Goal: Find specific page/section: Find specific page/section

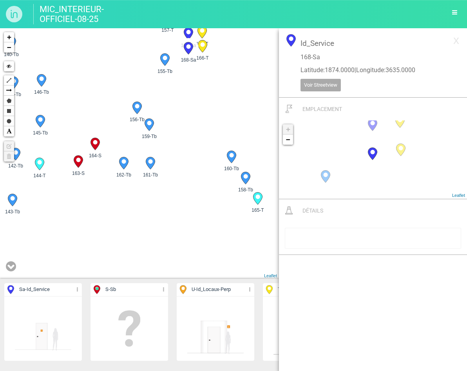
click at [180, 228] on div "6-Sa 9-Sa 2 2 2 139-Tb 140-Tb 141-Tb 142-Tb 143-Tb" at bounding box center [139, 153] width 279 height 250
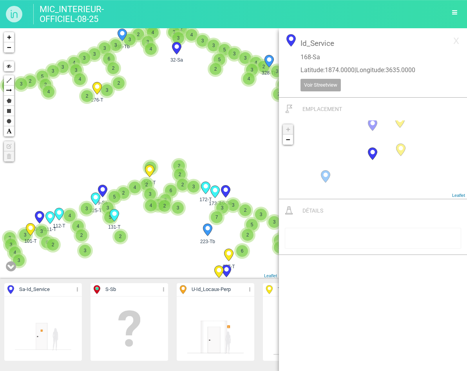
drag, startPoint x: 126, startPoint y: 204, endPoint x: 183, endPoint y: 141, distance: 85.4
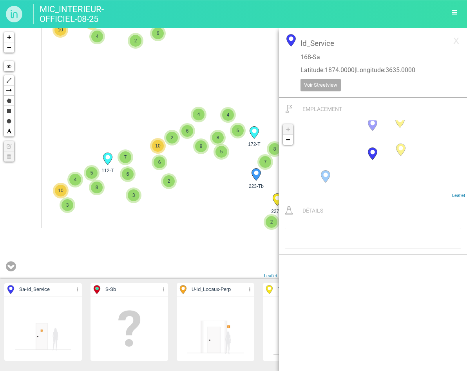
drag, startPoint x: 160, startPoint y: 230, endPoint x: 206, endPoint y: 191, distance: 60.6
click at [207, 191] on div "223-Tb 172-T 112-T 227-T" at bounding box center [139, 153] width 279 height 250
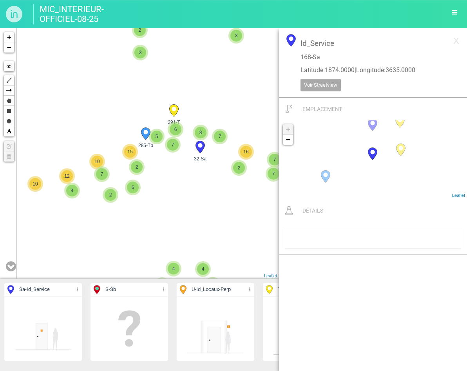
drag, startPoint x: 146, startPoint y: 89, endPoint x: 154, endPoint y: 191, distance: 102.2
click at [160, 197] on div "223-Tb 172-T 112-T 227-T" at bounding box center [139, 153] width 279 height 250
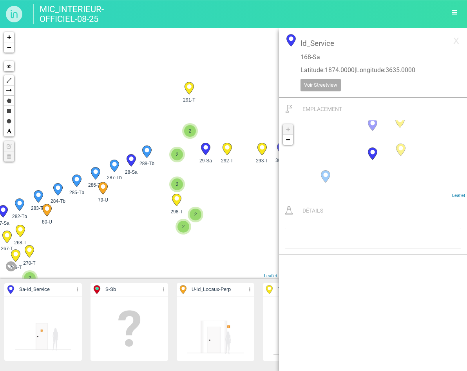
drag, startPoint x: 148, startPoint y: 121, endPoint x: 153, endPoint y: 197, distance: 76.6
click at [153, 197] on div "32-Sa 291-T 285-Tb 358-T" at bounding box center [139, 153] width 279 height 250
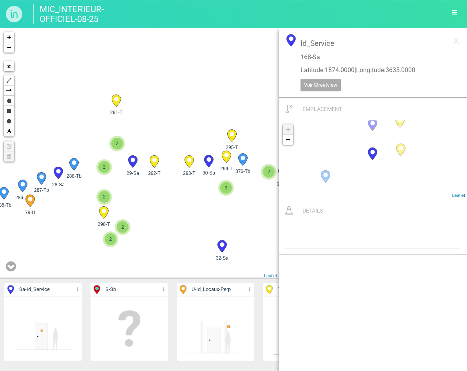
drag, startPoint x: 190, startPoint y: 180, endPoint x: -2, endPoint y: 181, distance: 191.5
click at [0, 181] on html "MIC_INTERIEUR-OFFICIEL-08-25 Tableau Exporter au format PDF Exporter au format …" at bounding box center [233, 185] width 467 height 371
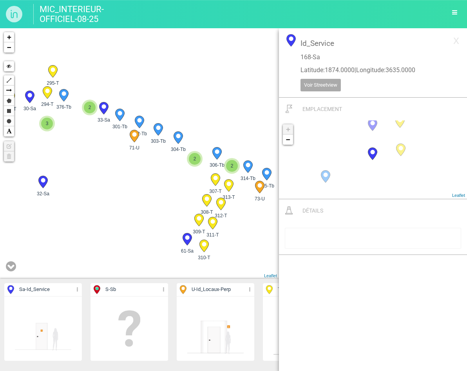
drag, startPoint x: 166, startPoint y: 212, endPoint x: 101, endPoint y: 142, distance: 95.9
click at [101, 142] on div "32-Sa 291-T 285-Tb 273-T" at bounding box center [139, 153] width 279 height 250
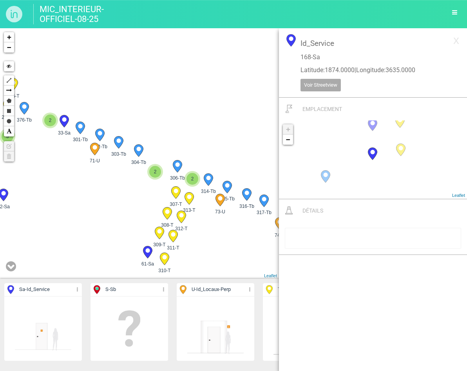
drag, startPoint x: 143, startPoint y: 172, endPoint x: 130, endPoint y: 177, distance: 13.4
click at [131, 177] on div "32-Sa 291-T 285-Tb 273-T" at bounding box center [139, 153] width 279 height 250
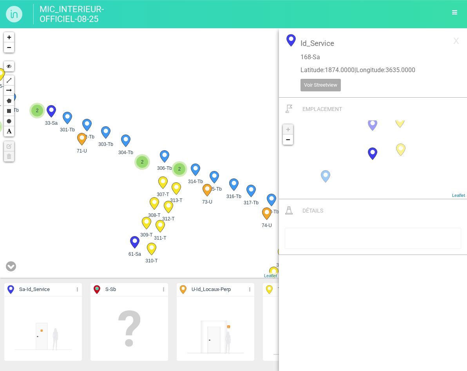
drag, startPoint x: 214, startPoint y: 206, endPoint x: 201, endPoint y: 182, distance: 27.2
click at [203, 184] on icon at bounding box center [207, 190] width 9 height 12
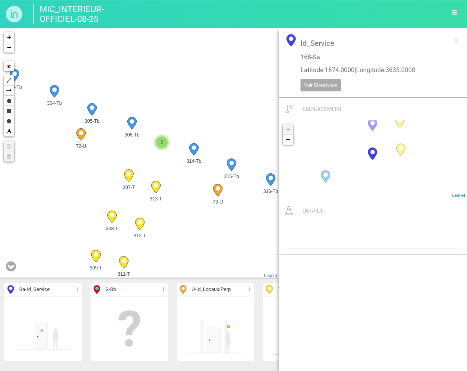
click at [163, 144] on span "2" at bounding box center [162, 142] width 12 height 12
click at [149, 142] on icon at bounding box center [147, 140] width 9 height 12
click at [169, 144] on div "2" at bounding box center [162, 142] width 16 height 16
click at [174, 140] on icon at bounding box center [174, 140] width 9 height 12
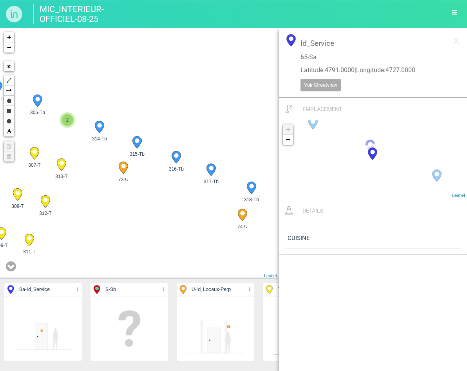
drag, startPoint x: 164, startPoint y: 203, endPoint x: 158, endPoint y: 220, distance: 17.7
click at [27, 170] on div "30-Sa 32-Sa 33-Sa 35-Sa 2 61-Sa 62-Sa 63-Sa 2 71-U" at bounding box center [139, 153] width 279 height 250
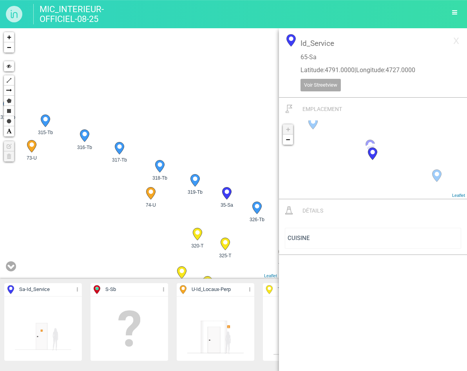
drag, startPoint x: 158, startPoint y: 220, endPoint x: 62, endPoint y: 175, distance: 106.2
click at [51, 163] on div "35-Sa 61-Sa 62-Sa 63-Sa 2 71-U 72-U 73-U 74-U 77-U" at bounding box center [139, 153] width 279 height 250
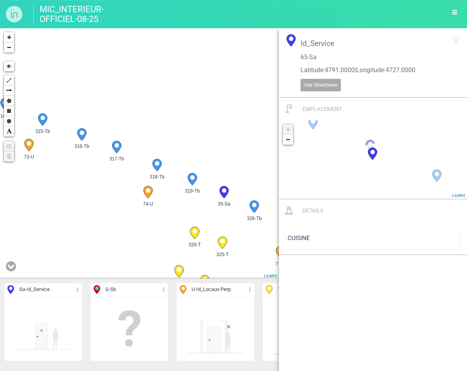
drag, startPoint x: 168, startPoint y: 215, endPoint x: 62, endPoint y: 173, distance: 114.5
click at [61, 173] on div "35-Sa 61-Sa 62-Sa 63-Sa 2 71-U 72-U 73-U 74-U 77-U" at bounding box center [139, 153] width 279 height 250
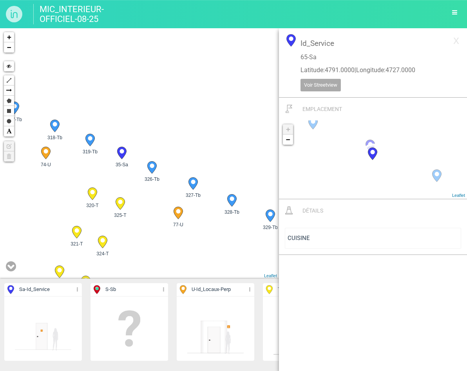
drag, startPoint x: 170, startPoint y: 210, endPoint x: 53, endPoint y: 160, distance: 127.2
click at [54, 161] on div "35-Sa 61-Sa 62-Sa 63-Sa 2 72-U 73-U 74-U 77-U 78-U" at bounding box center [139, 153] width 279 height 250
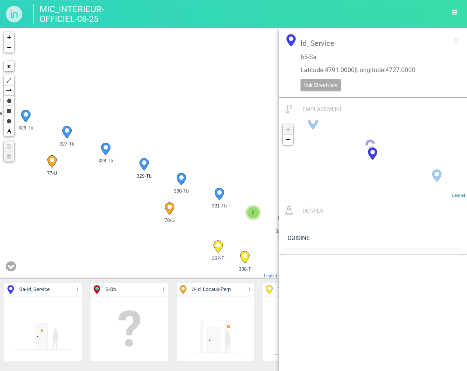
drag, startPoint x: 132, startPoint y: 198, endPoint x: 55, endPoint y: 171, distance: 81.2
click at [55, 171] on div "35-Sa 61-Sa 62-Sa 63-Sa 2 72-U 73-U 74-U 77-U 78-U" at bounding box center [139, 153] width 279 height 250
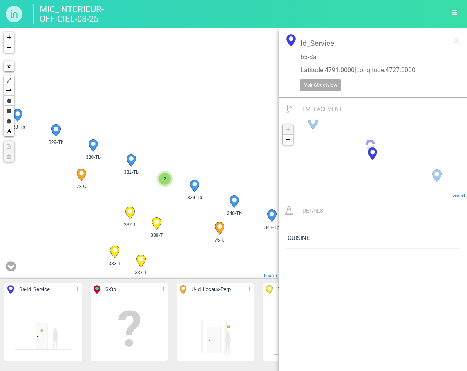
click at [163, 178] on span "2" at bounding box center [165, 179] width 12 height 12
drag, startPoint x: 132, startPoint y: 163, endPoint x: 125, endPoint y: 146, distance: 18.9
click at [125, 148] on div "35-Sa 62-Sa 63-Sa 74-U 2" at bounding box center [139, 153] width 279 height 250
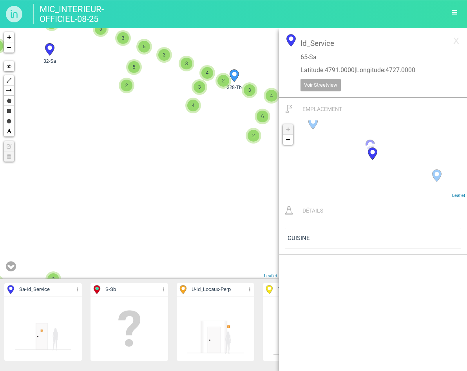
drag, startPoint x: 163, startPoint y: 179, endPoint x: 139, endPoint y: 221, distance: 48.4
click at [139, 221] on div "223-Tb 172-T 112-T 227-T" at bounding box center [139, 153] width 279 height 250
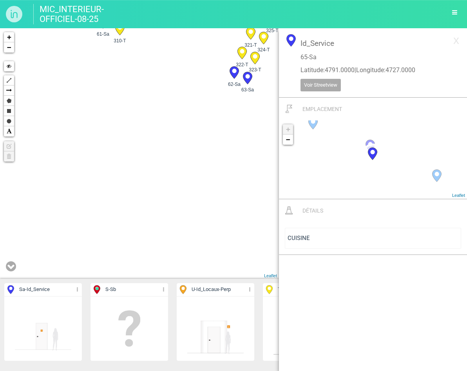
drag, startPoint x: 145, startPoint y: 197, endPoint x: 155, endPoint y: 236, distance: 40.5
click at [155, 236] on div "172-T 32-Sa 291-T 285-Tb" at bounding box center [139, 153] width 279 height 250
click at [306, 202] on div "Sa - Id_Service Détails Cacher Aff. uniquement S - Sb Détails Cacher Aff. uniqu…" at bounding box center [233, 199] width 467 height 342
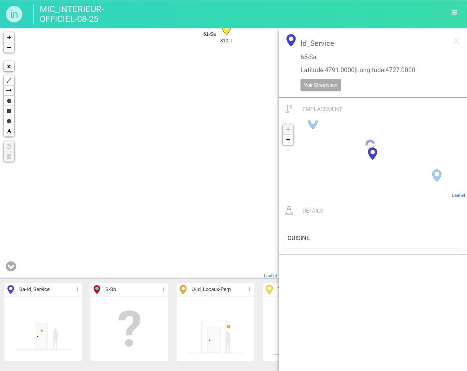
drag, startPoint x: 89, startPoint y: 230, endPoint x: 205, endPoint y: 127, distance: 154.3
click at [206, 127] on div "32-Sa 291-T 285-Tb 328-Tb 147-T 335-T 64-Sa 330-Tb" at bounding box center [139, 153] width 279 height 250
drag, startPoint x: 38, startPoint y: 199, endPoint x: 195, endPoint y: 108, distance: 181.7
click at [195, 108] on div "32-Sa 291-T 285-Tb 328-Tb 147-T 335-T 64-Sa 330-Tb" at bounding box center [139, 153] width 279 height 250
drag, startPoint x: 68, startPoint y: 173, endPoint x: 201, endPoint y: 80, distance: 162.3
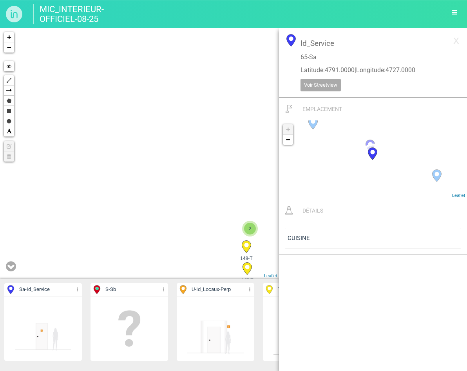
click at [201, 80] on div "32-Sa 285-Tb 147-T 318-Tb 317-Tb 74-U 326-Tb 325-T" at bounding box center [139, 153] width 279 height 250
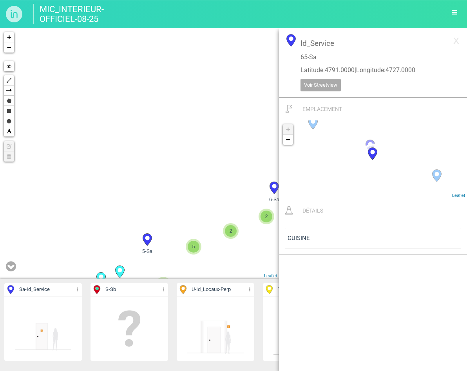
drag, startPoint x: 88, startPoint y: 196, endPoint x: 172, endPoint y: 84, distance: 140.2
click at [189, 75] on div "32-Sa 147-T 310-T 61-Sa" at bounding box center [139, 153] width 279 height 250
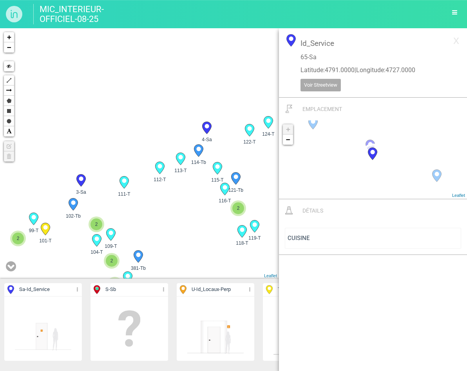
drag, startPoint x: 103, startPoint y: 174, endPoint x: 208, endPoint y: 89, distance: 135.1
click at [208, 89] on div "147-T 157-T 155-Tb 4 154-T 153-T 2 2 170-Tb 9-Sa 2" at bounding box center [139, 153] width 279 height 250
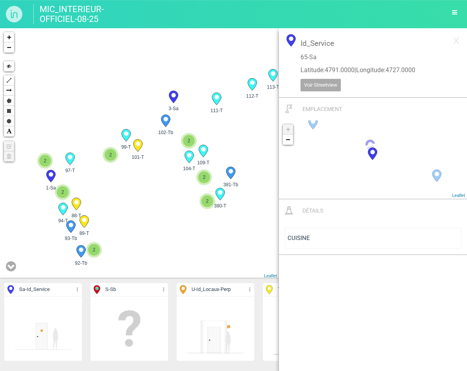
drag, startPoint x: 81, startPoint y: 213, endPoint x: 134, endPoint y: 170, distance: 67.4
click at [134, 170] on div "2 2 139-Tb 6-Sa 2 124-T 123-T 122-T 114-Tb 4-Sa 2" at bounding box center [139, 153] width 279 height 250
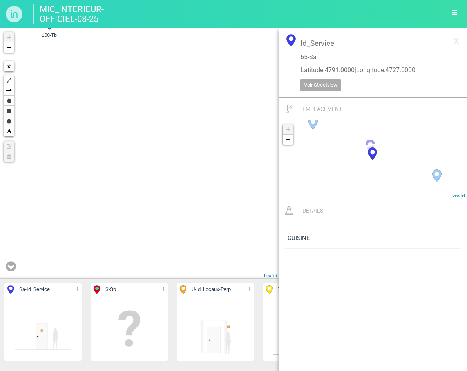
drag, startPoint x: 137, startPoint y: 214, endPoint x: 142, endPoint y: 206, distance: 9.7
click at [142, 206] on div "109-T 104-T 111-T 3-Sa +" at bounding box center [139, 153] width 279 height 250
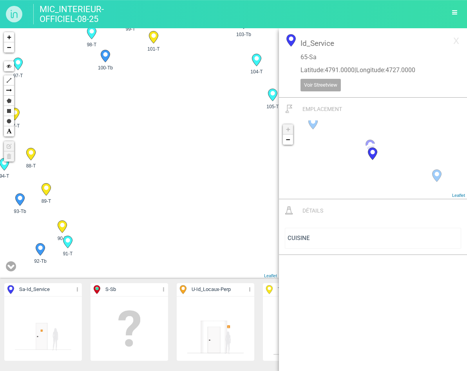
drag, startPoint x: 136, startPoint y: 192, endPoint x: 148, endPoint y: 142, distance: 51.2
click at [148, 142] on div "109-T 104-T 111-T 3-Sa +" at bounding box center [139, 153] width 279 height 250
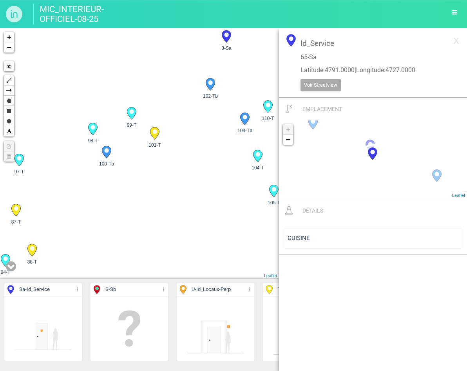
drag, startPoint x: 148, startPoint y: 142, endPoint x: 148, endPoint y: 240, distance: 97.5
click at [150, 242] on div "109-T 104-T 111-T 3-Sa +" at bounding box center [139, 153] width 279 height 250
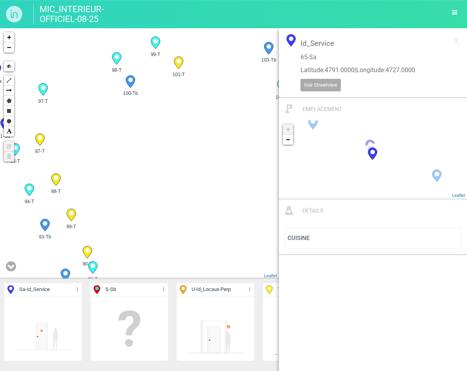
drag, startPoint x: 131, startPoint y: 192, endPoint x: 146, endPoint y: 112, distance: 81.0
click at [146, 112] on div "109-T 104-T 111-T 3-Sa +" at bounding box center [139, 153] width 279 height 250
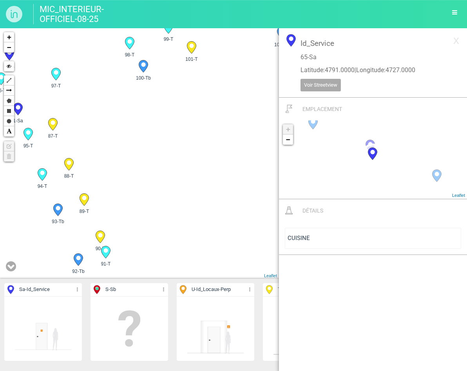
drag, startPoint x: 159, startPoint y: 181, endPoint x: 176, endPoint y: 168, distance: 21.1
click at [176, 168] on div "109-T 104-T 111-T 3-Sa +" at bounding box center [139, 153] width 279 height 250
click at [99, 235] on circle at bounding box center [100, 235] width 4 height 4
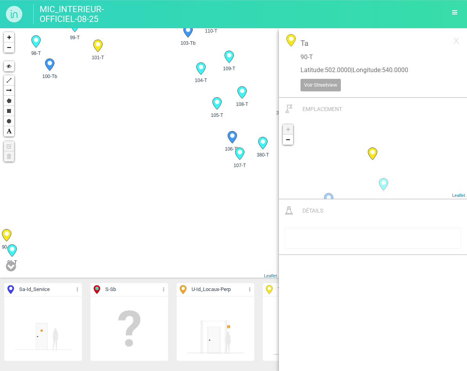
drag, startPoint x: 235, startPoint y: 192, endPoint x: 203, endPoint y: 179, distance: 34.8
click at [40, 193] on div "1-Sa 2-Sa 3-Sa 4-Sa" at bounding box center [139, 153] width 279 height 250
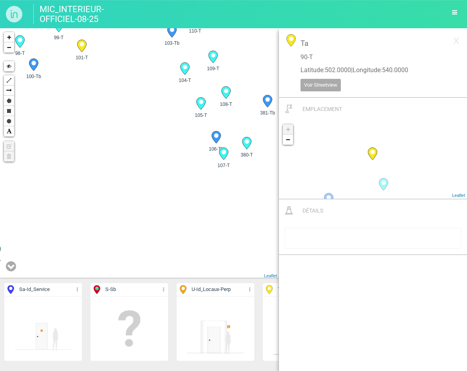
drag, startPoint x: 203, startPoint y: 179, endPoint x: 87, endPoint y: 218, distance: 121.9
click at [88, 220] on div "1-Sa 2-Sa 3-Sa 4-Sa" at bounding box center [139, 153] width 279 height 250
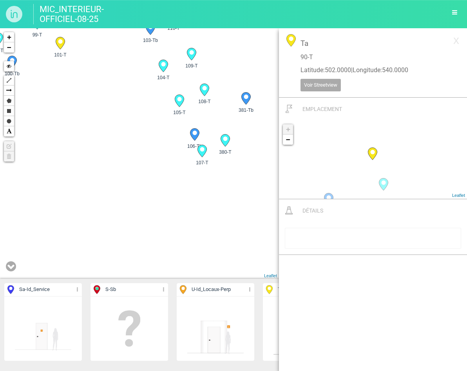
drag, startPoint x: 165, startPoint y: 194, endPoint x: 31, endPoint y: 190, distance: 134.0
click at [34, 190] on div "1-Sa 2-Sa 3-Sa 4-Sa" at bounding box center [139, 153] width 279 height 250
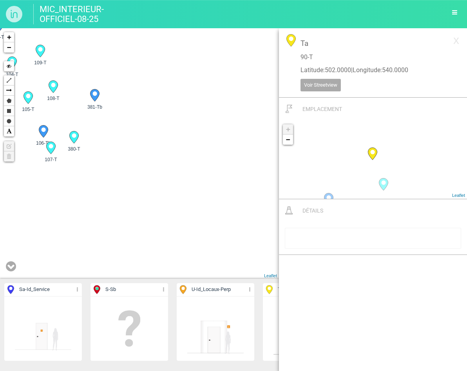
drag, startPoint x: 218, startPoint y: 192, endPoint x: 8, endPoint y: 196, distance: 210.0
click at [8, 196] on div "1-Sa 2-Sa 3-Sa 4-Sa" at bounding box center [139, 153] width 279 height 250
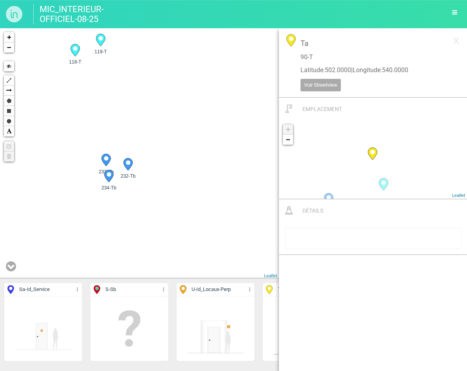
drag, startPoint x: 208, startPoint y: 189, endPoint x: 27, endPoint y: 188, distance: 180.6
click at [41, 188] on div "3-Sa 4-Sa 102-Tb 103-Tb" at bounding box center [139, 153] width 279 height 250
drag, startPoint x: 201, startPoint y: 177, endPoint x: 4, endPoint y: 176, distance: 197.4
click at [4, 176] on div "128-T 127-T 129-Tb 133-Tb 134-T 126-T 231-Tb 131-T" at bounding box center [139, 153] width 279 height 250
drag, startPoint x: 258, startPoint y: 167, endPoint x: 3, endPoint y: 165, distance: 255.0
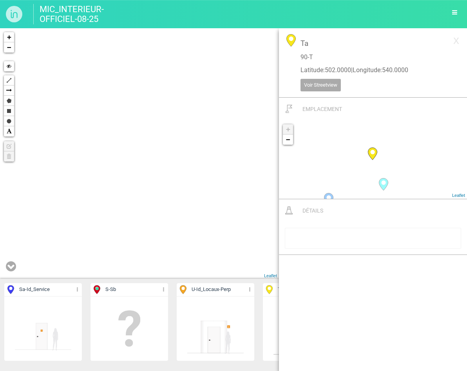
click at [89, 165] on div "128-T 127-T 129-Tb 133-Tb 134-T 126-T 231-Tb 131-T" at bounding box center [139, 153] width 279 height 250
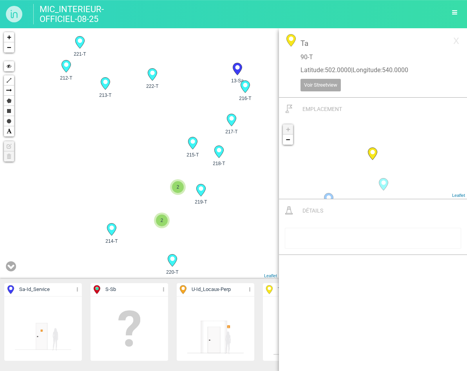
drag, startPoint x: 171, startPoint y: 163, endPoint x: 248, endPoint y: 182, distance: 79.8
click at [249, 183] on div "221-T 213-T 212-T 205-T" at bounding box center [139, 153] width 279 height 250
click at [107, 82] on circle at bounding box center [105, 81] width 4 height 4
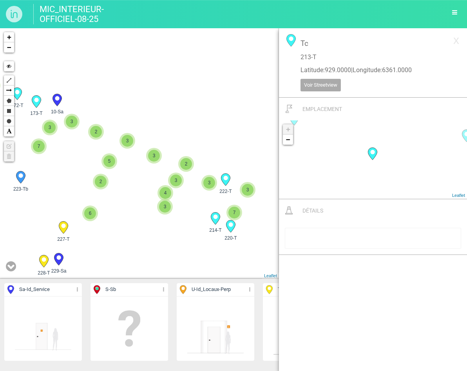
drag, startPoint x: 130, startPoint y: 151, endPoint x: 231, endPoint y: 266, distance: 152.7
click at [231, 266] on div "214-T 220-T 222-T 2 2 2 3 3 3 3 4 2 3 3 3 2 5 2 7 3 3 2 4 3 4 2 3 3 6 4 2 3 4 3…" at bounding box center [139, 153] width 279 height 250
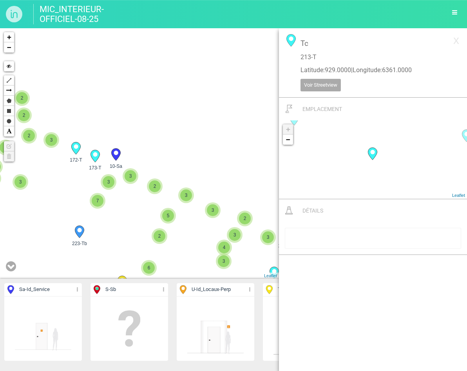
drag, startPoint x: 116, startPoint y: 133, endPoint x: 221, endPoint y: 199, distance: 123.7
click at [241, 226] on div "214-T 220-T 222-T 2 2 2 3 3 3 3 4 2 3 3 3 2 5 2 7 3 3 2 4 3 4 2 3 3 6 4 2 3 4 3…" at bounding box center [139, 153] width 279 height 250
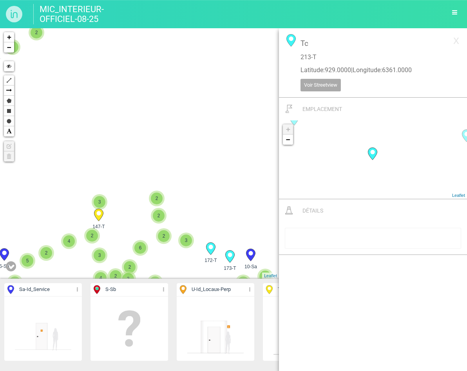
drag, startPoint x: 114, startPoint y: 123, endPoint x: 159, endPoint y: 120, distance: 45.1
click at [250, 233] on div "214-T 220-T 222-T 2 2 2 3 3 3 3 4 2 3 3 3 2 5 2 7 3 3 2 4 3 4 2 3 3 6 4 2 3 4 3…" at bounding box center [139, 153] width 279 height 250
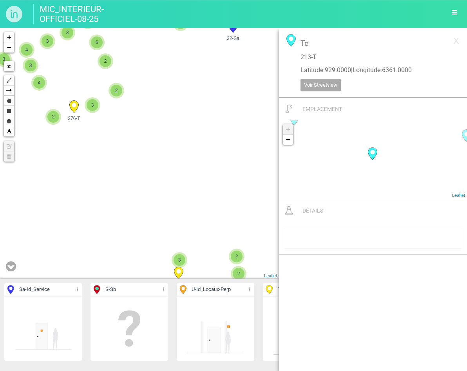
drag, startPoint x: 144, startPoint y: 179, endPoint x: 132, endPoint y: 219, distance: 41.8
click at [132, 220] on div "214-T 220-T 222-T 2 2 2 3 3 3 3 4 2 3 3 3 2 5 2 7 3 3 2 4 3 4 2 3 3 6 4 2 3 4 3…" at bounding box center [139, 153] width 279 height 250
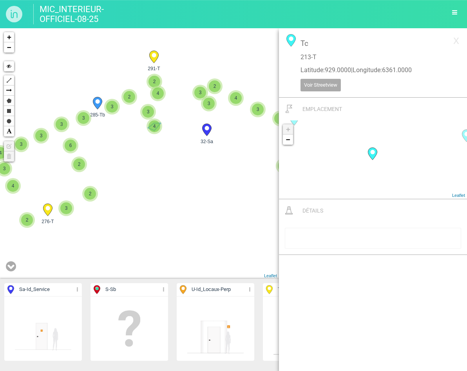
drag, startPoint x: 159, startPoint y: 116, endPoint x: 128, endPoint y: 181, distance: 72.4
click at [146, 134] on div "4" at bounding box center [154, 126] width 16 height 16
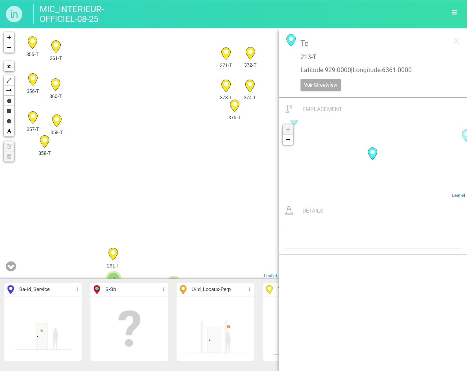
drag, startPoint x: 180, startPoint y: 74, endPoint x: 148, endPoint y: 69, distance: 32.7
click at [170, 215] on div "2 2 3 2 3 3 6 4 2 3 4 3 4 2 3 5 3 5 2 3 6 3 3 2 5 3 7 3 3 4 2 3 3 4 3 4 3 3 4 5…" at bounding box center [139, 153] width 279 height 250
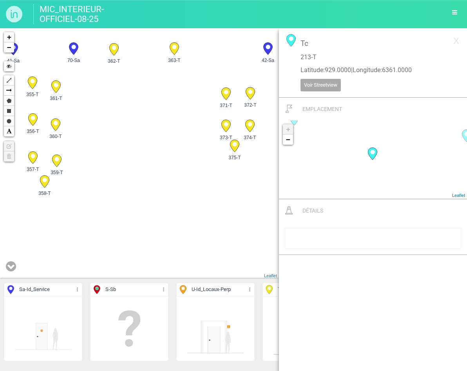
drag, startPoint x: 140, startPoint y: 192, endPoint x: 140, endPoint y: 231, distance: 38.4
click at [140, 232] on div "2 2 3 2 3 3 6 4 2 3 4 3 4 2 3 5 3 5 2 3 6 3 3 2 5 3 7 3 3 4 2 3 3 4 3 4 3 3 4 2…" at bounding box center [139, 153] width 279 height 250
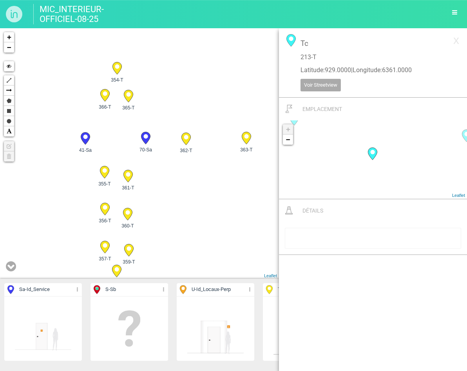
drag, startPoint x: 135, startPoint y: 142, endPoint x: 215, endPoint y: 90, distance: 94.6
click at [215, 90] on div "3 5 3 3 3 3 4 2 3 3 4 285-Tb 4 2 3 291-T 2 375-T 374-T" at bounding box center [139, 153] width 279 height 250
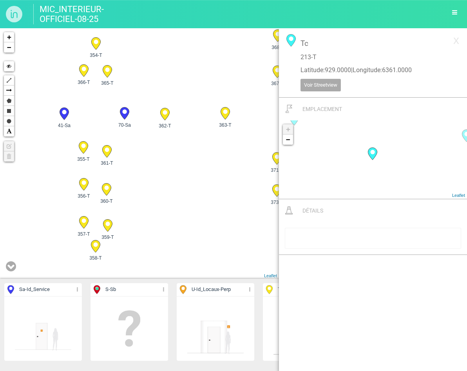
drag, startPoint x: 205, startPoint y: 181, endPoint x: 181, endPoint y: 153, distance: 36.4
click at [181, 153] on div "3 5 3 3 3 3 4 2 3 3 4 285-Tb 4 2 3 291-T 2 375-T 374-T" at bounding box center [139, 153] width 279 height 250
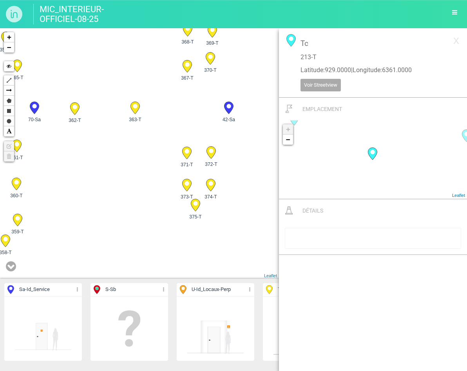
drag, startPoint x: 180, startPoint y: 188, endPoint x: 86, endPoint y: 186, distance: 94.0
click at [86, 186] on div "3 5 3 3 3 3 4 2 3 3 4 285-Tb 4 2 3 291-T 2 375-T 374-T" at bounding box center [139, 153] width 279 height 250
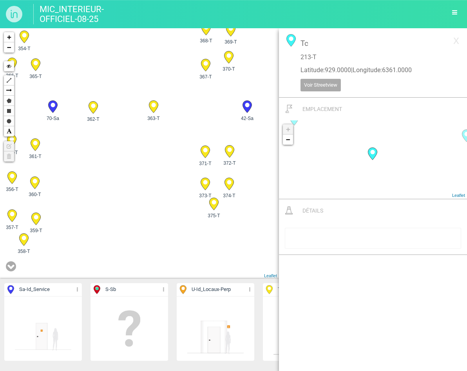
drag, startPoint x: 86, startPoint y: 180, endPoint x: 111, endPoint y: 177, distance: 24.9
click at [111, 177] on div "3 5 3 3 3 3 4 2 3 3 4 285-Tb 4 2 3 291-T 2 375-T 374-T" at bounding box center [139, 153] width 279 height 250
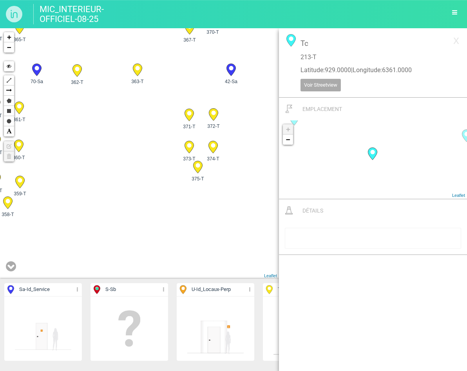
drag, startPoint x: 216, startPoint y: 230, endPoint x: 142, endPoint y: 111, distance: 140.1
click at [163, 144] on div "3 5 3 3 3 3 4 2 3 3 4 285-Tb 4 2 3 291-T 2 375-T 374-T" at bounding box center [139, 153] width 279 height 250
click at [153, 132] on div "3 5 3 3 3 3 4 2 3 3 4 285-Tb 4 2 3 291-T 2 375-T 374-T" at bounding box center [139, 153] width 279 height 250
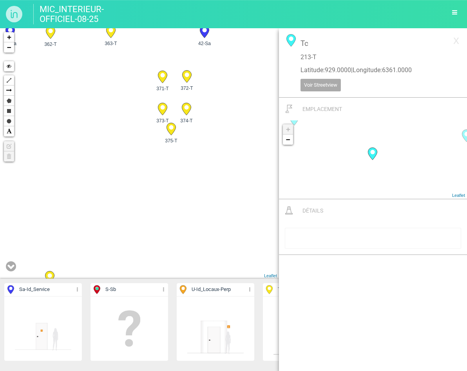
drag, startPoint x: 184, startPoint y: 248, endPoint x: 148, endPoint y: 148, distance: 105.7
click at [148, 148] on div "3 5 3 3 3 3 4 2 3 3 4 285-Tb 4 2 3 291-T 2 375-T 374-T" at bounding box center [139, 153] width 279 height 250
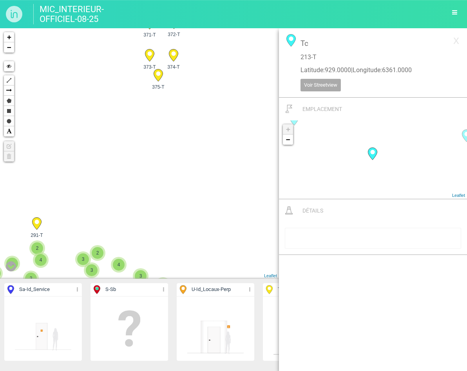
drag, startPoint x: 175, startPoint y: 196, endPoint x: 159, endPoint y: 101, distance: 96.2
click at [159, 101] on div "3 5 3 3 3 3 4 2 3 3 4 285-Tb 4 2 3 291-T 2 375-T 374-T" at bounding box center [139, 153] width 279 height 250
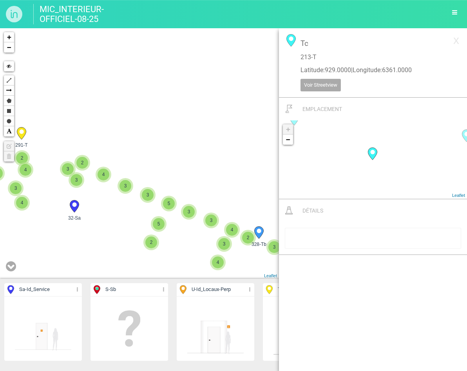
drag, startPoint x: 162, startPoint y: 201, endPoint x: 138, endPoint y: 110, distance: 94.0
click at [138, 110] on div "3 5 3 3 3 3 4 2 3 3 4 285-Tb 4 2 3 291-T 2 375-T 374-T" at bounding box center [139, 153] width 279 height 250
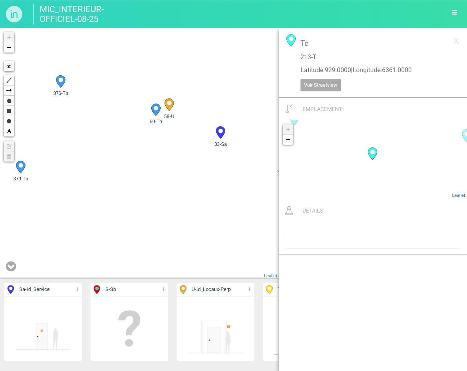
drag, startPoint x: 138, startPoint y: 116, endPoint x: 146, endPoint y: 217, distance: 102.2
click at [146, 217] on div "32-Sa 304-Tb 376-Tb 295-T 379-Tb 378-Tb 296-Tb +" at bounding box center [139, 153] width 279 height 250
click at [200, 200] on div "32-Sa 304-Tb 376-Tb 295-T 379-Tb 378-Tb 296-Tb +" at bounding box center [139, 153] width 279 height 250
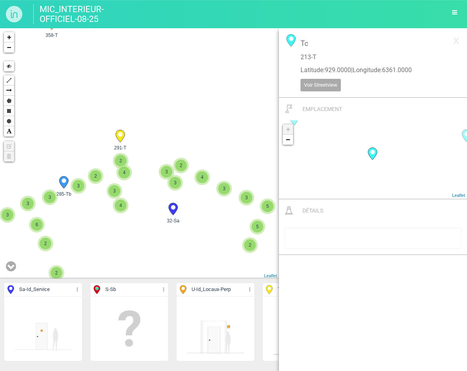
drag, startPoint x: 228, startPoint y: 216, endPoint x: 100, endPoint y: 154, distance: 142.2
click at [100, 154] on div "32-Sa 304-Tb 376-Tb 295-T 294-T 293-T 30-Sa 303-Tb" at bounding box center [139, 153] width 279 height 250
drag, startPoint x: 100, startPoint y: 154, endPoint x: 119, endPoint y: 158, distance: 19.3
click at [113, 154] on div "32-Sa 375-T 359-T 358-T" at bounding box center [139, 153] width 279 height 250
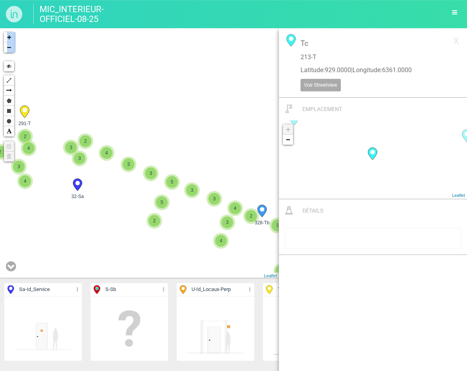
drag, startPoint x: 199, startPoint y: 203, endPoint x: 99, endPoint y: 172, distance: 104.3
click at [99, 172] on div "32-Sa 375-T 359-T 358-T" at bounding box center [139, 153] width 279 height 250
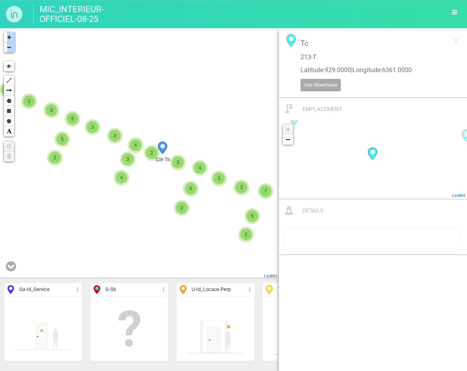
drag, startPoint x: 165, startPoint y: 192, endPoint x: 79, endPoint y: 139, distance: 101.1
click at [79, 139] on div "32-Sa 375-T 359-T 358-T" at bounding box center [139, 153] width 279 height 250
drag, startPoint x: 194, startPoint y: 174, endPoint x: 110, endPoint y: 145, distance: 88.8
click at [110, 145] on div "32-Sa 375-T 359-T 358-T" at bounding box center [139, 153] width 279 height 250
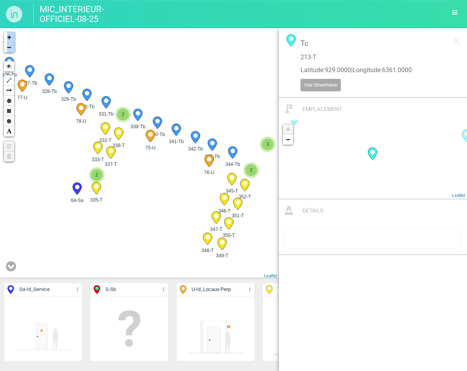
drag, startPoint x: 250, startPoint y: 170, endPoint x: 172, endPoint y: 160, distance: 79.0
click at [199, 160] on div "76-U" at bounding box center [209, 162] width 20 height 20
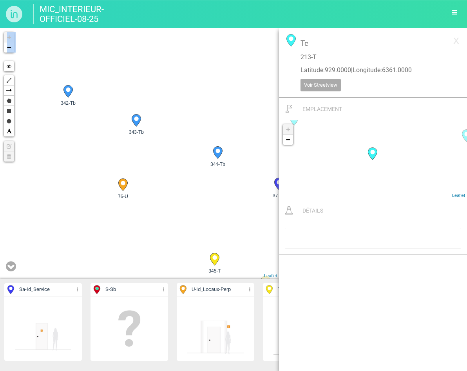
click at [219, 150] on circle at bounding box center [217, 150] width 4 height 4
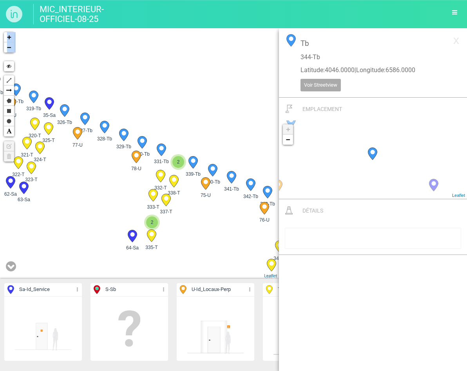
drag, startPoint x: 114, startPoint y: 209, endPoint x: 119, endPoint y: 208, distance: 5.7
click at [227, 209] on div "75-U 76-U 337-T 338-T 2" at bounding box center [139, 153] width 279 height 250
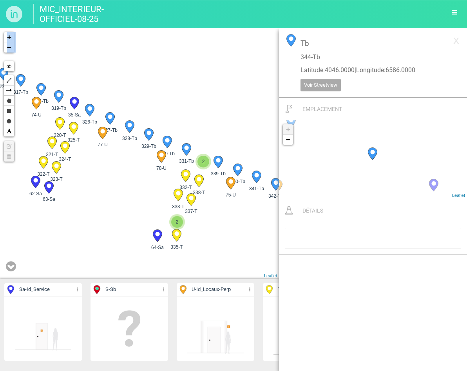
drag, startPoint x: 119, startPoint y: 208, endPoint x: 240, endPoint y: 216, distance: 120.9
click at [240, 218] on div "75-U 76-U 337-T 338-T 2" at bounding box center [139, 153] width 279 height 250
drag, startPoint x: 106, startPoint y: 197, endPoint x: 226, endPoint y: 213, distance: 120.6
click at [222, 213] on div "75-U 76-U 337-T 338-T 2" at bounding box center [139, 153] width 279 height 250
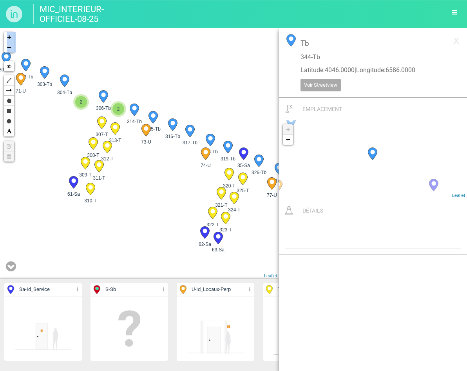
drag, startPoint x: 88, startPoint y: 184, endPoint x: 208, endPoint y: 251, distance: 137.1
click at [208, 252] on div "75-U 76-U 337-T 338-T 2" at bounding box center [139, 153] width 279 height 250
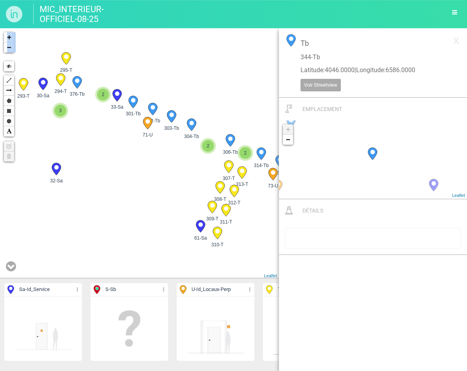
drag, startPoint x: 80, startPoint y: 188, endPoint x: 224, endPoint y: 203, distance: 145.3
click at [224, 205] on div "75-U 76-U 337-T 338-T 2" at bounding box center [139, 153] width 279 height 250
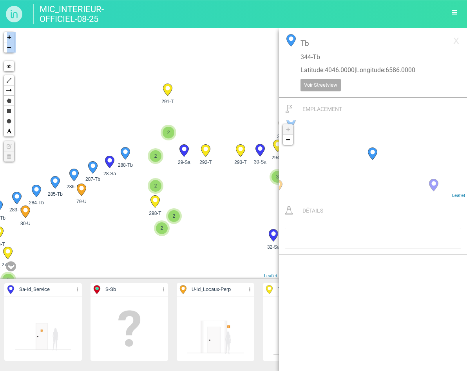
drag, startPoint x: 114, startPoint y: 171, endPoint x: 215, endPoint y: 224, distance: 114.2
click at [215, 224] on div "328-Tb 327-Tb 77-U 326-Tb 325-T 35-Sa 2 2 318-Tb 3" at bounding box center [139, 153] width 279 height 250
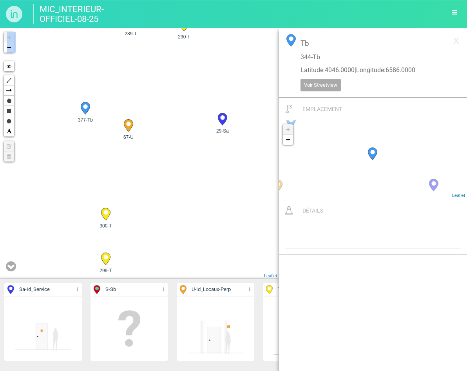
drag, startPoint x: 169, startPoint y: 154, endPoint x: 167, endPoint y: 180, distance: 25.9
click at [167, 180] on div "293-T 30-Sa 291-T 288-Tb" at bounding box center [139, 153] width 279 height 250
drag, startPoint x: 188, startPoint y: 198, endPoint x: 192, endPoint y: 150, distance: 48.7
click at [0, 123] on html "MIC_INTERIEUR-OFFICIEL-08-25 Tableau Exporter au format PDF Exporter au format …" at bounding box center [233, 185] width 467 height 371
drag, startPoint x: 192, startPoint y: 150, endPoint x: 109, endPoint y: 144, distance: 83.2
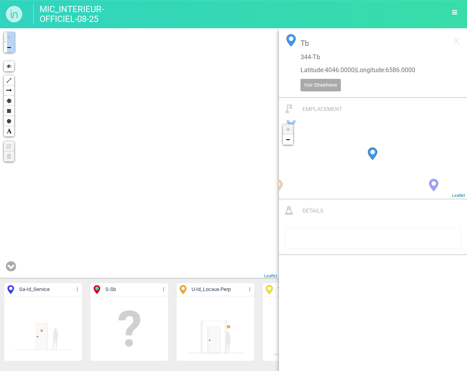
click at [81, 146] on div "293-T 30-Sa 291-T 288-Tb" at bounding box center [139, 153] width 279 height 250
drag, startPoint x: 207, startPoint y: 148, endPoint x: 18, endPoint y: 124, distance: 190.4
click at [18, 124] on div "293-T 30-Sa 61-Sa 304-Tb" at bounding box center [139, 153] width 279 height 250
drag, startPoint x: 184, startPoint y: 145, endPoint x: 82, endPoint y: 91, distance: 115.8
click at [89, 92] on div "61-Sa 304-Tb 72-U 32-Sa" at bounding box center [139, 153] width 279 height 250
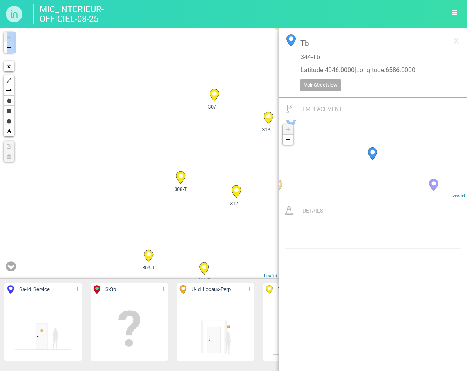
drag, startPoint x: 106, startPoint y: 111, endPoint x: 63, endPoint y: 94, distance: 46.2
click at [70, 98] on div "61-Sa 304-Tb 72-U 32-Sa" at bounding box center [139, 153] width 279 height 250
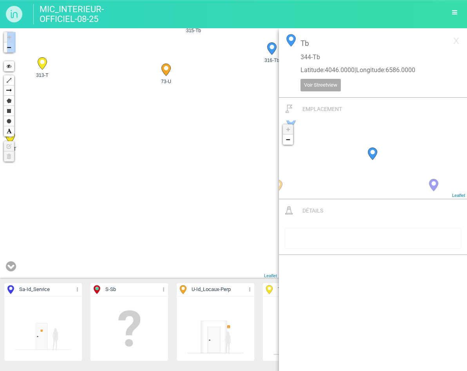
drag, startPoint x: 185, startPoint y: 150, endPoint x: 80, endPoint y: 144, distance: 105.5
click at [88, 145] on div "61-Sa 304-Tb 72-U 303-Tb" at bounding box center [139, 153] width 279 height 250
drag, startPoint x: 164, startPoint y: 154, endPoint x: 21, endPoint y: 96, distance: 153.6
click at [70, 118] on div "61-Sa 304-Tb 72-U 303-Tb" at bounding box center [139, 153] width 279 height 250
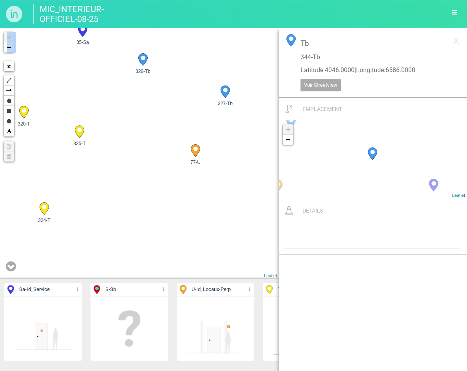
drag, startPoint x: 156, startPoint y: 128, endPoint x: 74, endPoint y: 122, distance: 81.4
click at [79, 122] on div "316-Tb 318-Tb 317-Tb 74-U 319-Tb 324-T 321-T 320-T" at bounding box center [139, 153] width 279 height 250
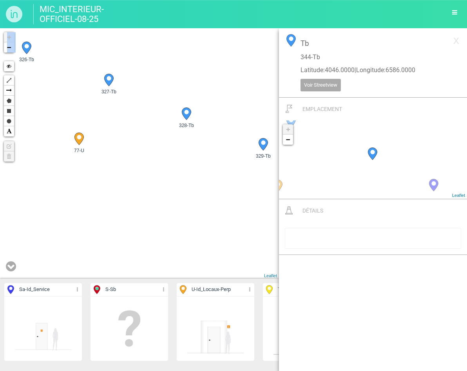
drag, startPoint x: 174, startPoint y: 137, endPoint x: 67, endPoint y: 64, distance: 129.8
click at [73, 68] on div "318-Tb 317-Tb 74-U 319-Tb 324-T 321-T 320-T 323-T" at bounding box center [139, 153] width 279 height 250
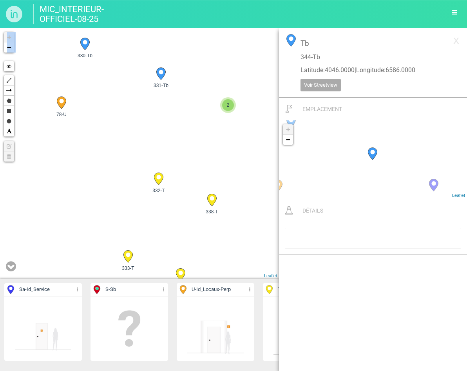
drag, startPoint x: 148, startPoint y: 110, endPoint x: 65, endPoint y: 107, distance: 83.1
click at [76, 110] on div "324-T 327-Tb 77-U 326-Tb" at bounding box center [139, 153] width 279 height 250
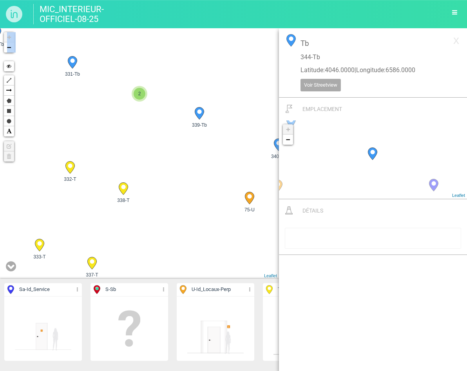
drag, startPoint x: 184, startPoint y: 131, endPoint x: 80, endPoint y: 74, distance: 118.4
click at [93, 82] on div "327-Tb 77-U 330-Tb 329-Tb 78-U 337-T 333-T 332-T 2" at bounding box center [139, 153] width 279 height 250
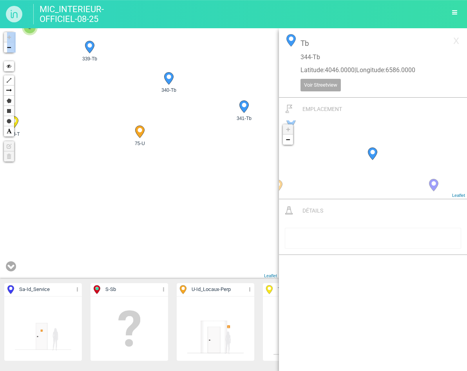
drag, startPoint x: 199, startPoint y: 135, endPoint x: 99, endPoint y: 89, distance: 110.1
click at [108, 92] on div "330-Tb 329-Tb 78-U 337-T" at bounding box center [139, 153] width 279 height 250
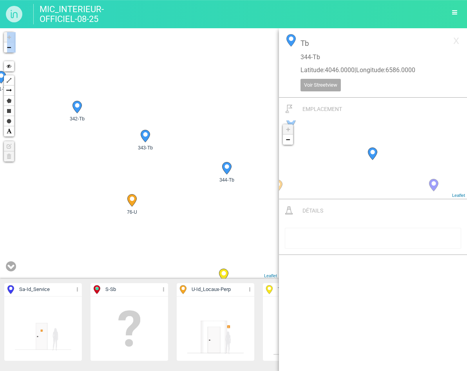
drag, startPoint x: 183, startPoint y: 135, endPoint x: 61, endPoint y: 159, distance: 123.8
click at [63, 164] on div "330-Tb 78-U 337-T 333-T" at bounding box center [139, 153] width 279 height 250
click at [223, 169] on circle at bounding box center [222, 168] width 4 height 4
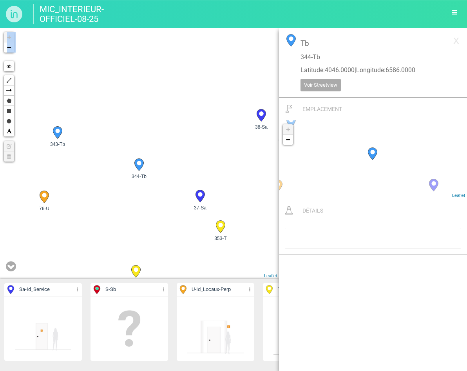
drag, startPoint x: 199, startPoint y: 228, endPoint x: 116, endPoint y: 222, distance: 83.2
click at [116, 222] on div "337-T 338-T 339-Tb 2 341-Tb 340-Tb 75-U 343-Tb +" at bounding box center [139, 153] width 279 height 250
drag, startPoint x: 113, startPoint y: 201, endPoint x: 104, endPoint y: 209, distance: 12.8
click at [104, 209] on div "339-Tb 341-Tb 340-Tb 75-U 343-Tb 342-Tb 76-U 351-T" at bounding box center [139, 153] width 279 height 250
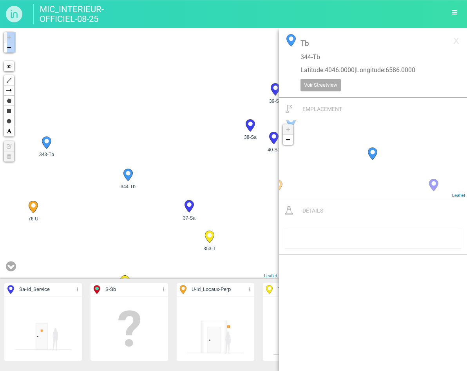
click at [261, 159] on div "339-Tb 341-Tb 340-Tb 75-U 343-Tb 342-Tb 76-U 351-T" at bounding box center [139, 153] width 279 height 250
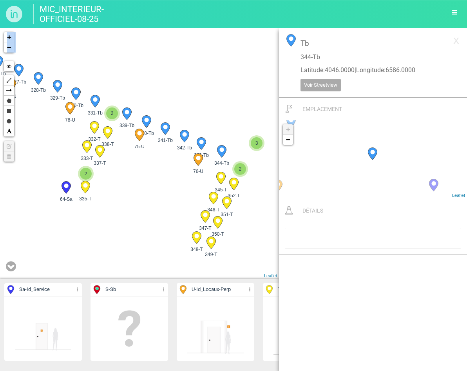
drag, startPoint x: 119, startPoint y: 184, endPoint x: 287, endPoint y: 150, distance: 171.8
click at [287, 150] on div "Sa - Id_Service Détails Cacher Aff. uniquement S - Sb Détails Cacher Aff. uniqu…" at bounding box center [233, 199] width 467 height 342
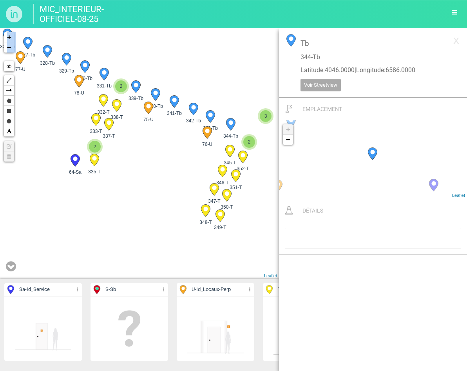
drag, startPoint x: 121, startPoint y: 186, endPoint x: 219, endPoint y: 119, distance: 119.0
click at [219, 119] on div "339-Tb 341-Tb 340-Tb 75-U 343-Tb 342-Tb 76-U 351-T" at bounding box center [139, 153] width 279 height 250
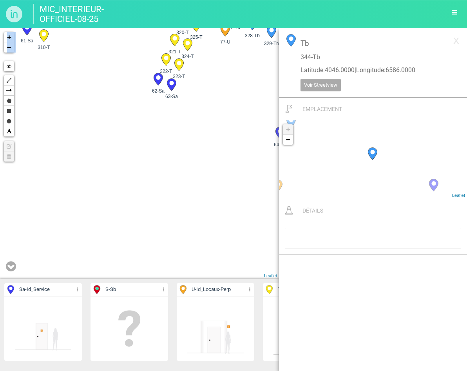
drag, startPoint x: 76, startPoint y: 168, endPoint x: 146, endPoint y: 179, distance: 71.3
click at [226, 191] on div "339-Tb 341-Tb 340-Tb 75-U 343-Tb 342-Tb 76-U 351-T" at bounding box center [139, 153] width 279 height 250
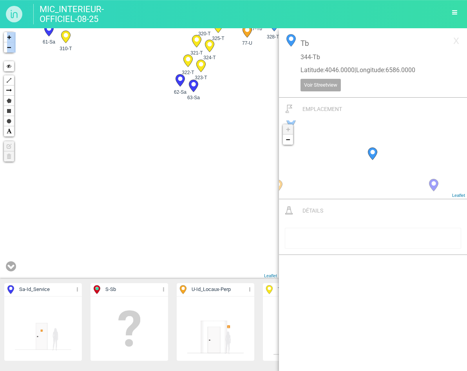
drag, startPoint x: 118, startPoint y: 177, endPoint x: 165, endPoint y: 188, distance: 47.9
click at [165, 188] on div "339-Tb 341-Tb 340-Tb 75-U 343-Tb 342-Tb 76-U 351-T" at bounding box center [139, 153] width 279 height 250
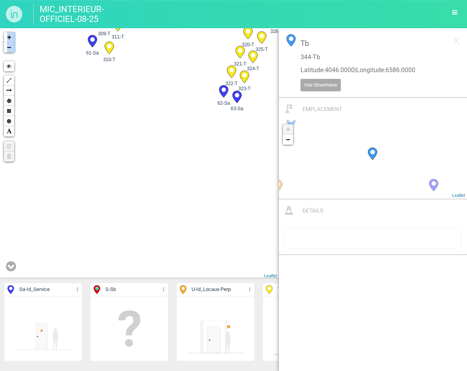
drag, startPoint x: 150, startPoint y: 153, endPoint x: 188, endPoint y: 249, distance: 103.2
click at [188, 249] on div "339-Tb 341-Tb 340-Tb 75-U 343-Tb 342-Tb 76-U 351-T" at bounding box center [139, 153] width 279 height 250
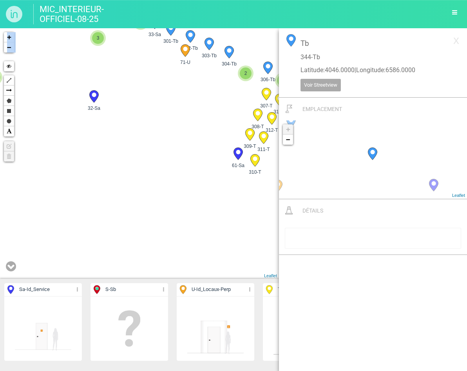
drag, startPoint x: 113, startPoint y: 162, endPoint x: 241, endPoint y: 178, distance: 128.3
click at [241, 179] on div "339-Tb 341-Tb 340-Tb 75-U 343-Tb 342-Tb 76-U 351-T" at bounding box center [139, 153] width 279 height 250
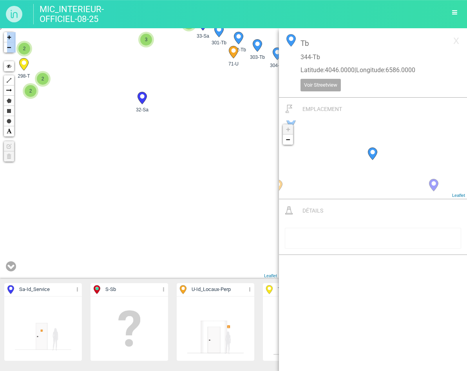
drag, startPoint x: 127, startPoint y: 185, endPoint x: 184, endPoint y: 189, distance: 57.0
click at [184, 189] on div "335-T 333-T 332-T 331-Tb" at bounding box center [139, 153] width 279 height 250
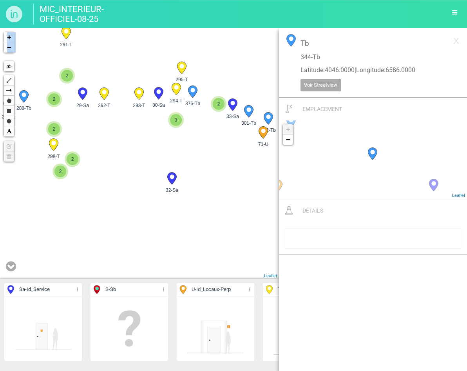
drag, startPoint x: 134, startPoint y: 204, endPoint x: 128, endPoint y: 234, distance: 29.9
click at [128, 235] on div "327-Tb 77-U 318-Tb 326-Tb 325-T 319-Tb 35-Sa 324-T" at bounding box center [139, 153] width 279 height 250
click at [174, 179] on icon at bounding box center [171, 179] width 9 height 12
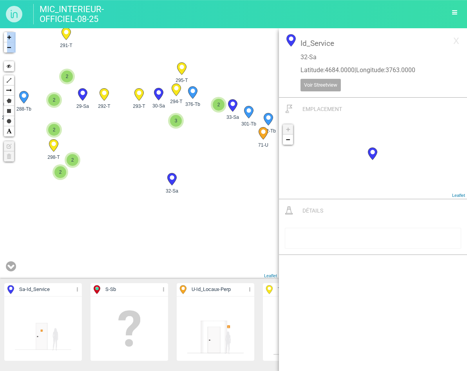
click at [130, 176] on div "24-Sa 25-Sa 26-Sa 27-Sa" at bounding box center [139, 153] width 279 height 250
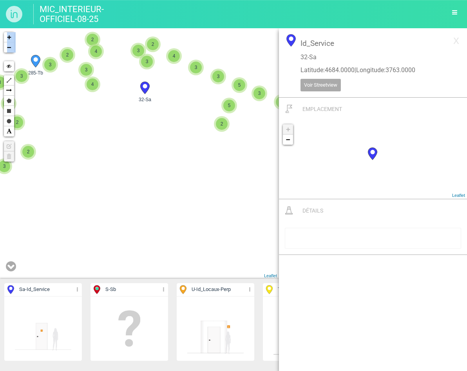
drag, startPoint x: 128, startPoint y: 192, endPoint x: 119, endPoint y: 51, distance: 141.3
click at [121, 53] on div "32-Sa 276-T 285-Tb 291-T" at bounding box center [139, 153] width 279 height 250
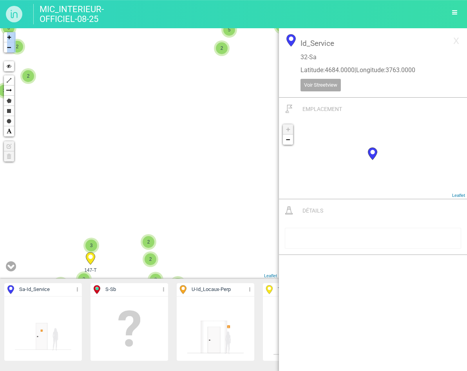
drag, startPoint x: 118, startPoint y: 171, endPoint x: 123, endPoint y: 66, distance: 105.1
click at [123, 66] on div "32-Sa 276-T 285-Tb 291-T" at bounding box center [139, 153] width 279 height 250
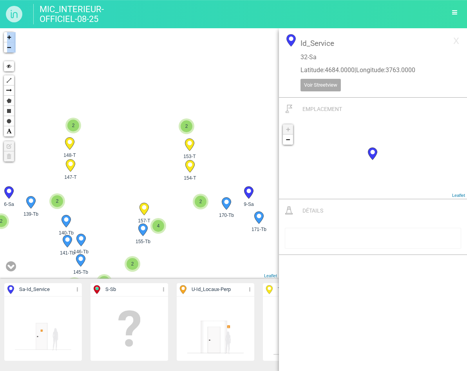
drag, startPoint x: 169, startPoint y: 183, endPoint x: 163, endPoint y: 145, distance: 38.0
click at [167, 155] on div "147-T 157-T 155-Tb 154-T" at bounding box center [139, 153] width 279 height 250
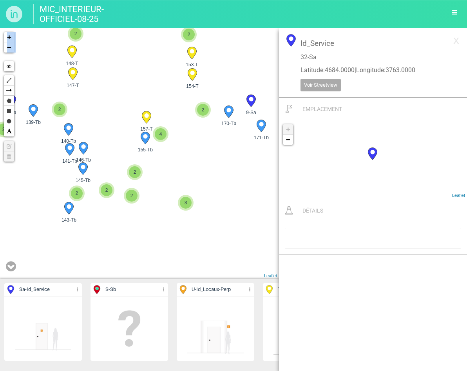
drag, startPoint x: 164, startPoint y: 179, endPoint x: 178, endPoint y: 268, distance: 90.4
click at [178, 268] on div "147-T 157-T 155-Tb 154-T" at bounding box center [139, 153] width 279 height 250
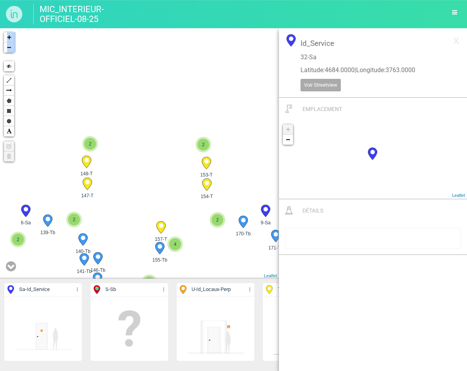
drag, startPoint x: 161, startPoint y: 154, endPoint x: 162, endPoint y: 210, distance: 56.0
click at [162, 201] on div "147-T 157-T 155-Tb 154-T" at bounding box center [139, 153] width 279 height 250
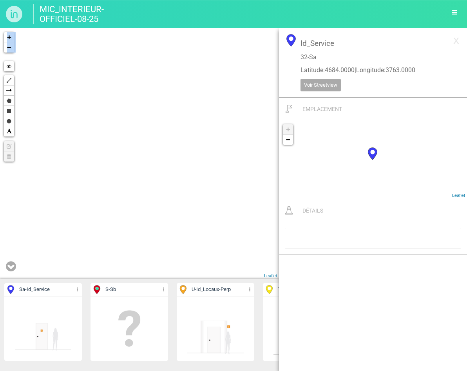
drag, startPoint x: 175, startPoint y: 141, endPoint x: 175, endPoint y: 198, distance: 56.4
click at [175, 197] on div "147-T 157-T 155-Tb 154-T" at bounding box center [139, 153] width 279 height 250
drag, startPoint x: 175, startPoint y: 128, endPoint x: 176, endPoint y: 193, distance: 64.2
click at [176, 192] on div "147-T 157-T 155-Tb 154-T" at bounding box center [139, 153] width 279 height 250
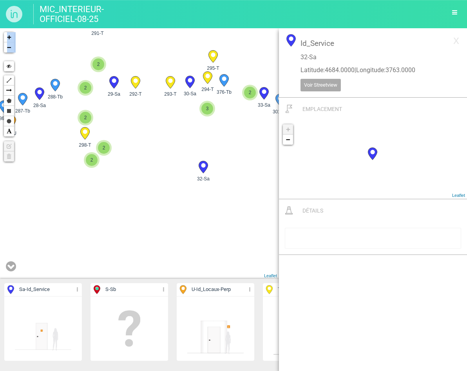
drag, startPoint x: 170, startPoint y: 158, endPoint x: 157, endPoint y: 197, distance: 40.8
click at [158, 195] on div "2 276-T 2 279-T 278-T 277-T 324-T 323-T 322-T 2 2" at bounding box center [139, 153] width 279 height 250
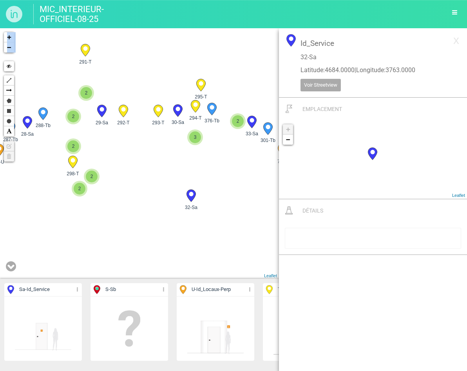
drag, startPoint x: 179, startPoint y: 164, endPoint x: 170, endPoint y: 177, distance: 16.2
click at [170, 177] on div "2 276-T 2 279-T 278-T 277-T 324-T 323-T 322-T 2 2" at bounding box center [139, 153] width 279 height 250
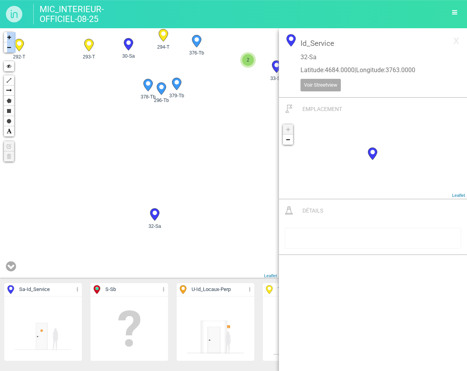
click at [190, 129] on div "310-T 61-Sa 312-T 311-T" at bounding box center [139, 153] width 279 height 250
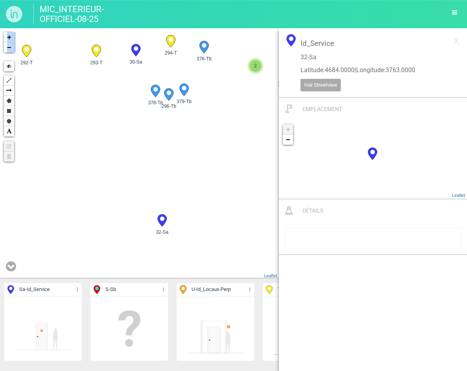
drag, startPoint x: 160, startPoint y: 121, endPoint x: 170, endPoint y: 128, distance: 11.3
click at [170, 128] on div "310-T 61-Sa 312-T 311-T" at bounding box center [139, 153] width 279 height 250
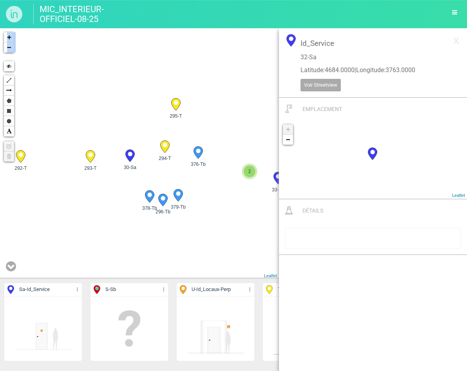
drag, startPoint x: 142, startPoint y: 136, endPoint x: 116, endPoint y: 199, distance: 68.0
click at [119, 222] on div "310-T 61-Sa 312-T 311-T" at bounding box center [139, 153] width 279 height 250
click at [176, 103] on circle at bounding box center [176, 102] width 4 height 4
click at [145, 110] on div "28-Sa 29-Sa 30-Sa 31-Sa" at bounding box center [139, 153] width 279 height 250
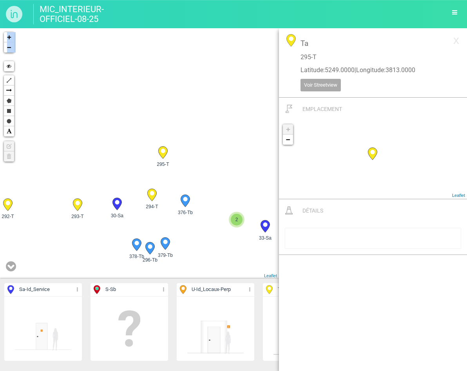
drag, startPoint x: 215, startPoint y: 109, endPoint x: 202, endPoint y: 158, distance: 50.8
click at [202, 158] on div "28-Sa 29-Sa 30-Sa 31-Sa" at bounding box center [139, 153] width 279 height 250
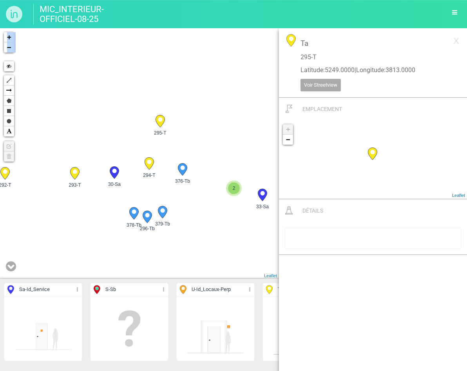
drag, startPoint x: 196, startPoint y: 236, endPoint x: 186, endPoint y: 61, distance: 175.4
click at [184, 139] on div "28-Sa 29-Sa 30-Sa 31-Sa" at bounding box center [139, 153] width 279 height 250
click at [188, 81] on div "28-Sa 29-Sa 30-Sa 31-Sa" at bounding box center [139, 153] width 279 height 250
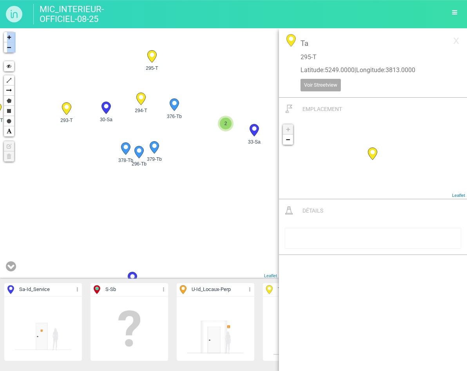
drag, startPoint x: 197, startPoint y: 179, endPoint x: 198, endPoint y: 136, distance: 43.1
click at [198, 145] on div "28-Sa 29-Sa 30-Sa 31-Sa" at bounding box center [139, 153] width 279 height 250
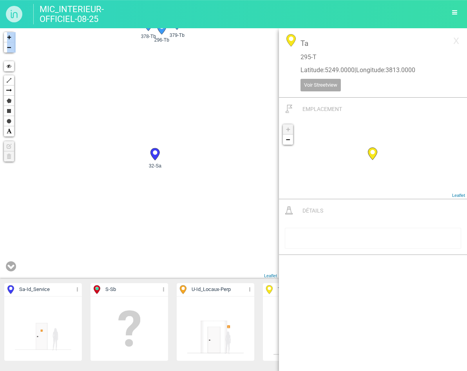
drag, startPoint x: 186, startPoint y: 207, endPoint x: 178, endPoint y: 72, distance: 134.6
click at [179, 75] on div "28-Sa 29-Sa 30-Sa 31-Sa" at bounding box center [139, 153] width 279 height 250
drag, startPoint x: 177, startPoint y: 210, endPoint x: 199, endPoint y: 79, distance: 133.0
click at [199, 86] on div "28-Sa 29-Sa 30-Sa 31-Sa" at bounding box center [139, 153] width 279 height 250
drag, startPoint x: 181, startPoint y: 210, endPoint x: 177, endPoint y: 104, distance: 106.6
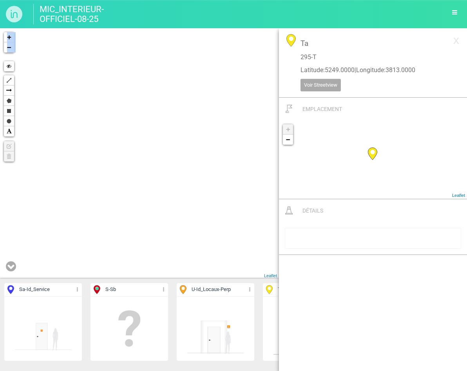
click at [179, 118] on div "31-Sa 32-Sa 61-Sa 297-T" at bounding box center [139, 153] width 279 height 250
click at [177, 113] on div "31-Sa 32-Sa 61-Sa 297-T" at bounding box center [139, 153] width 279 height 250
drag, startPoint x: 192, startPoint y: 201, endPoint x: 209, endPoint y: 137, distance: 66.9
click at [211, 136] on div "157-T 154-T 153-T 152-T" at bounding box center [139, 153] width 279 height 250
drag, startPoint x: 170, startPoint y: 208, endPoint x: 139, endPoint y: 63, distance: 149.1
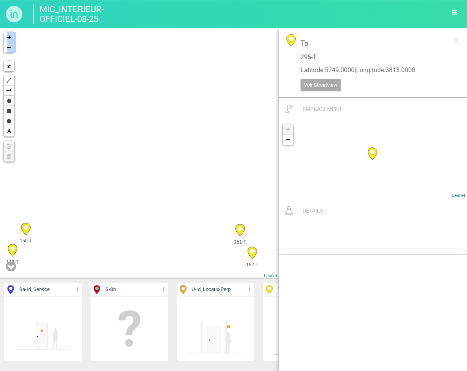
click at [145, 80] on div "157-T 154-T 153-T 152-T" at bounding box center [139, 153] width 279 height 250
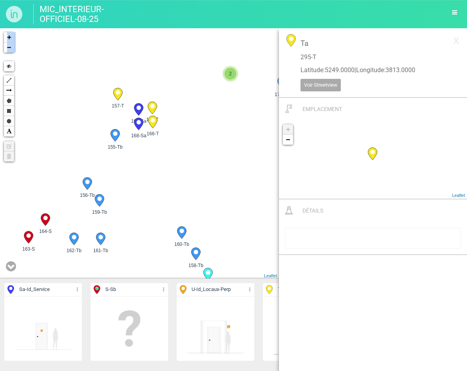
drag, startPoint x: 169, startPoint y: 175, endPoint x: 203, endPoint y: 155, distance: 40.2
click at [203, 155] on div "157-T 154-T 153-T 152-T" at bounding box center [139, 153] width 279 height 250
